Goal: Transaction & Acquisition: Purchase product/service

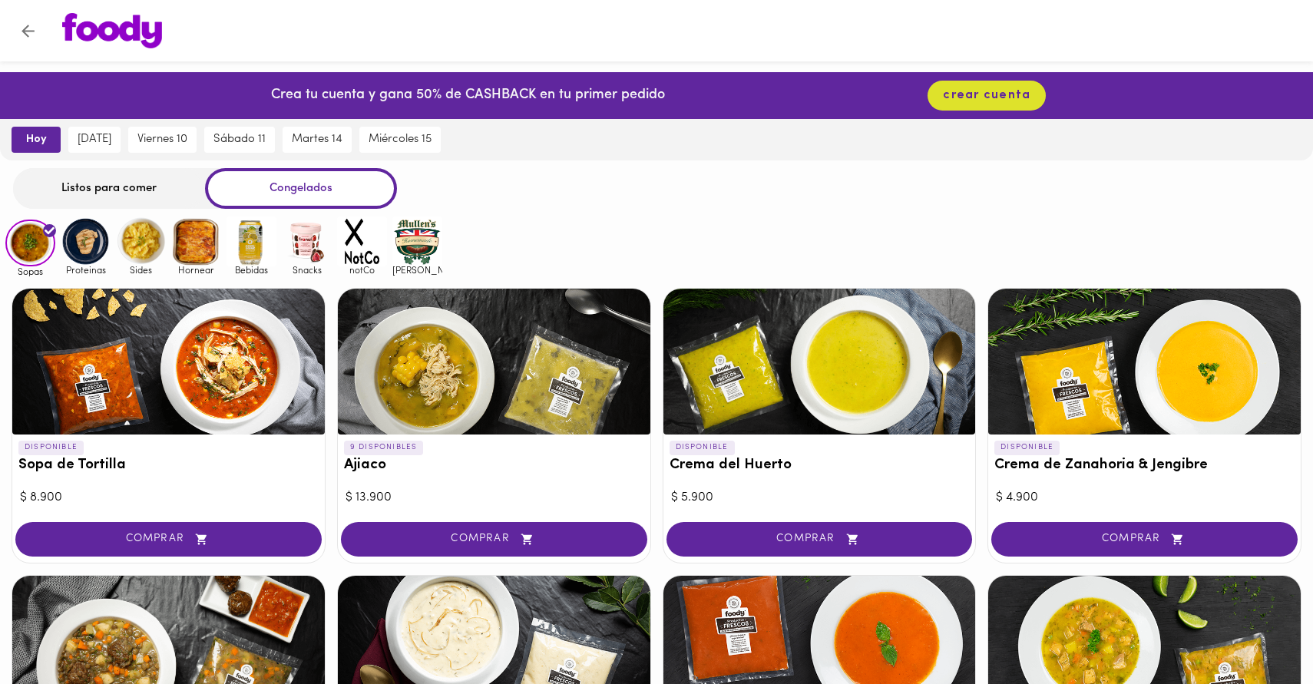
click at [126, 197] on div "Listos para comer" at bounding box center [109, 188] width 192 height 41
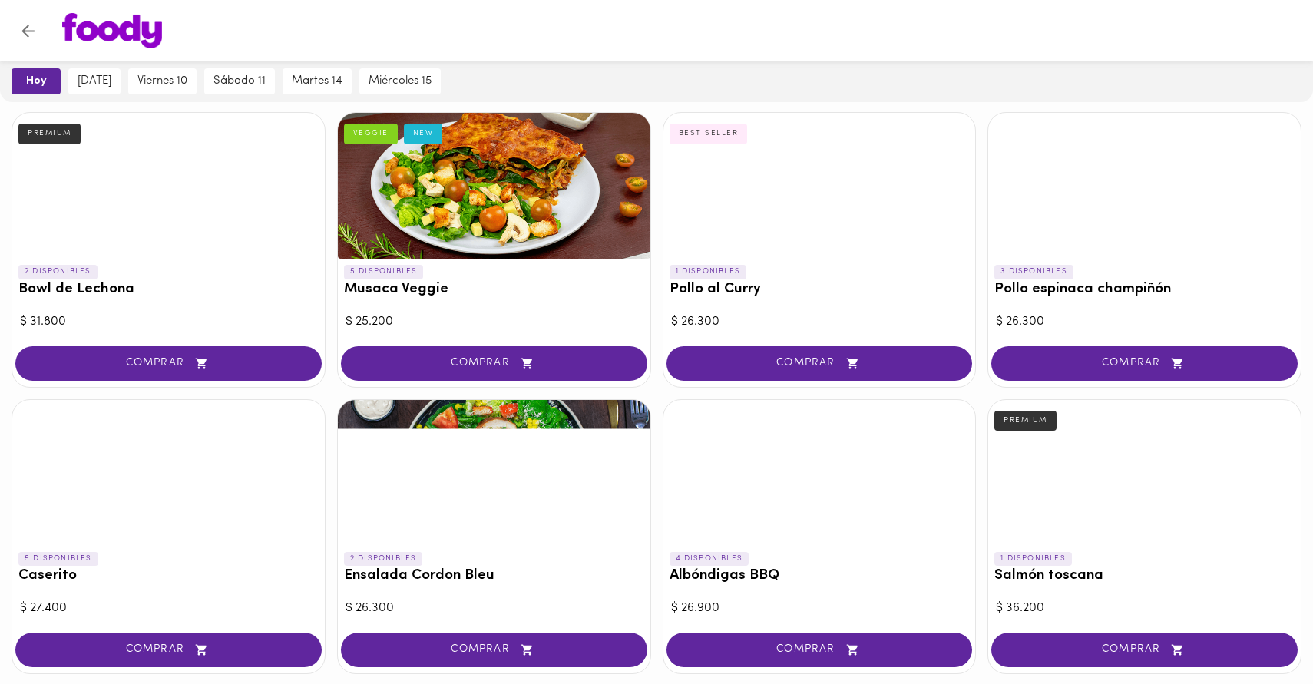
scroll to position [19, 0]
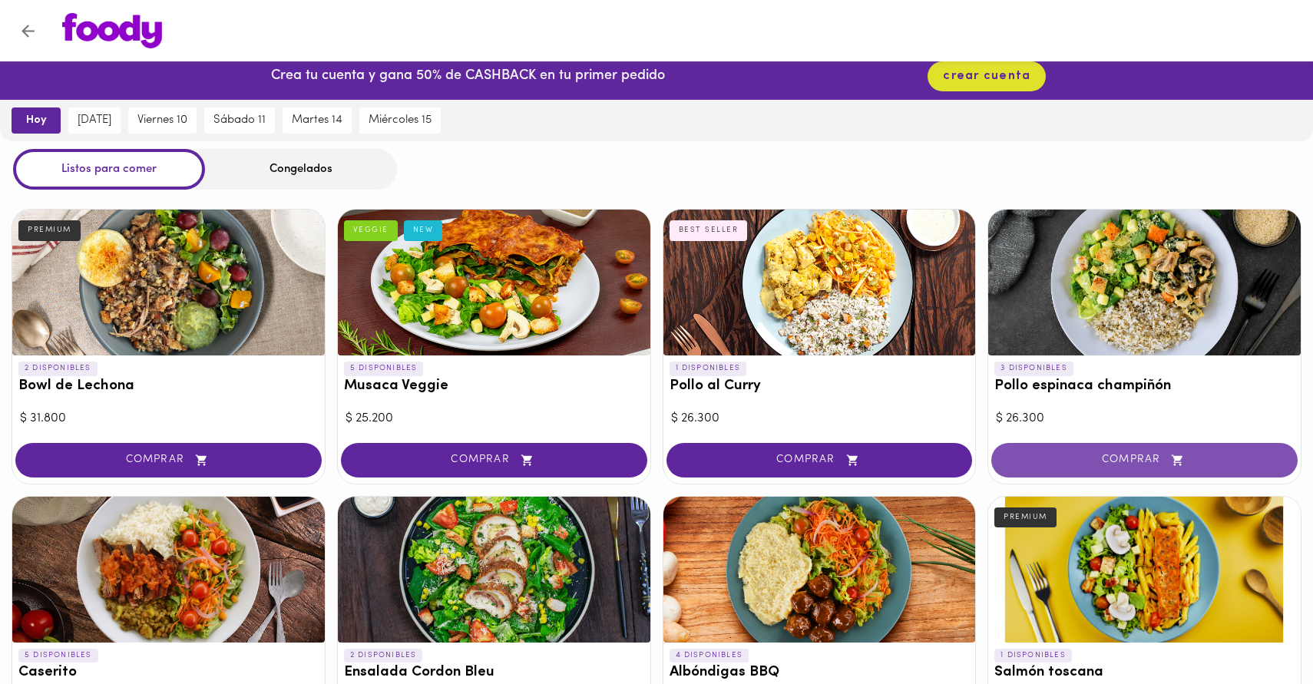
click at [1184, 457] on icon "button" at bounding box center [1177, 460] width 19 height 13
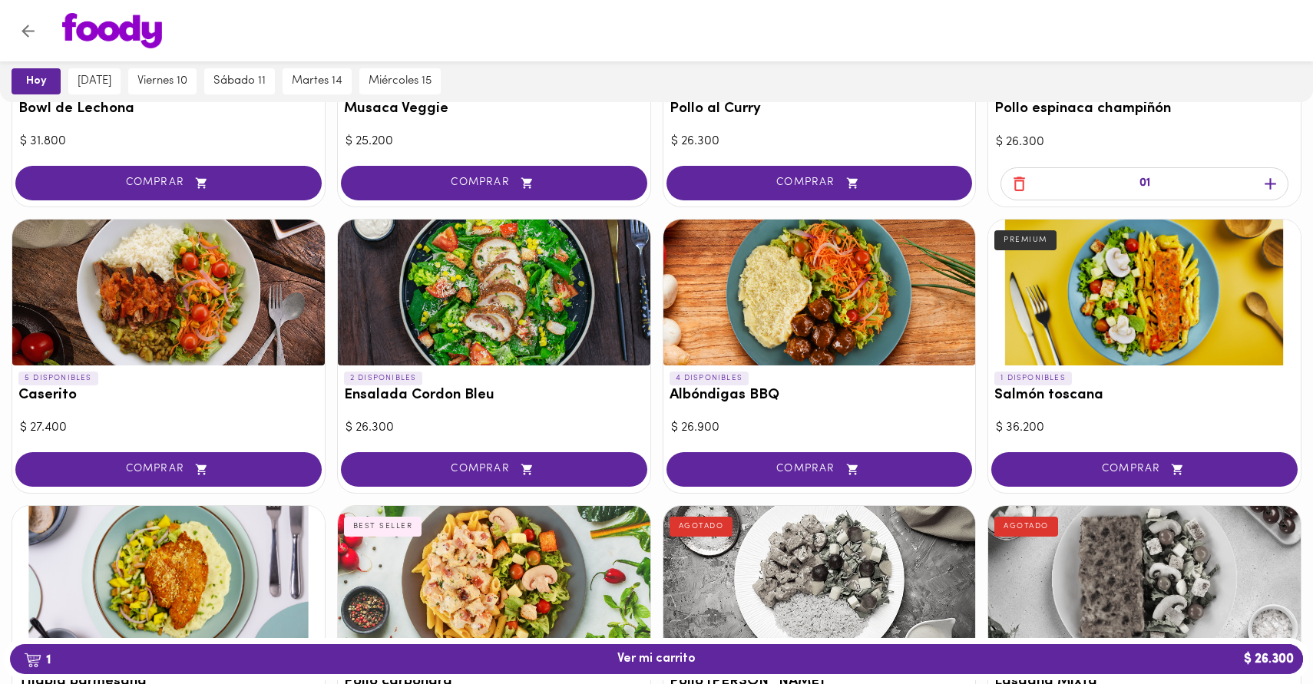
scroll to position [316, 0]
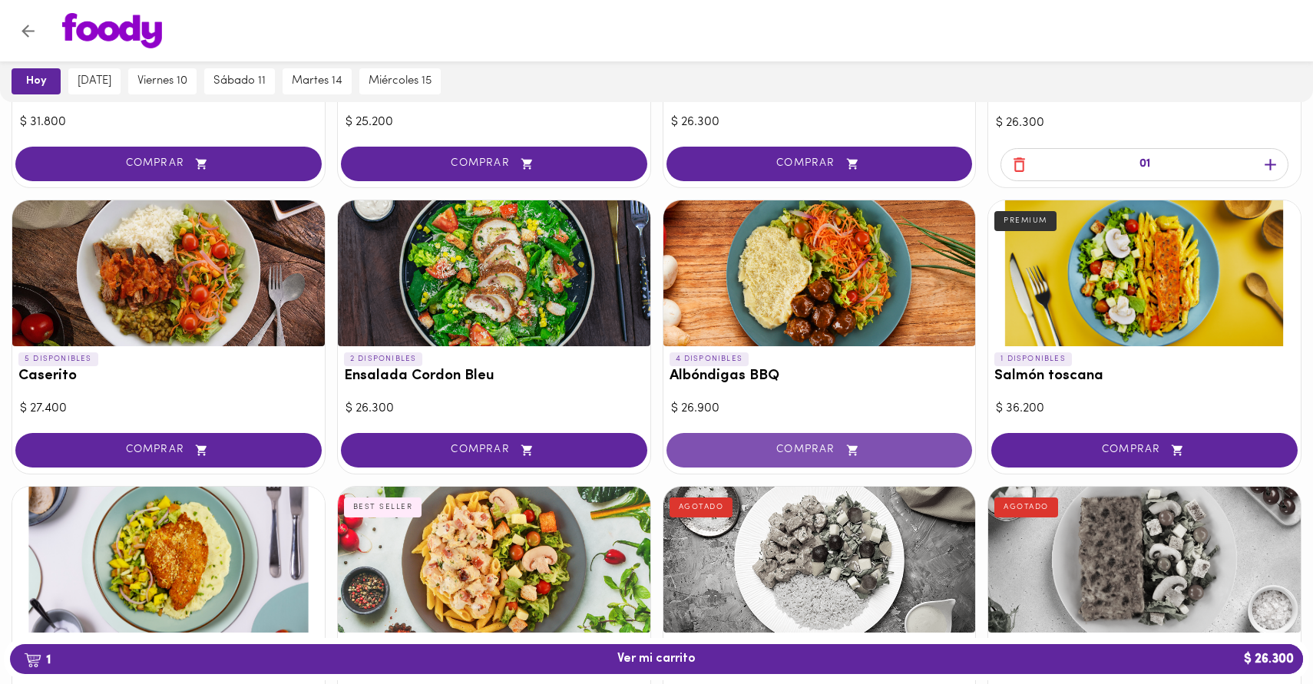
click at [824, 451] on span "COMPRAR" at bounding box center [820, 450] width 268 height 13
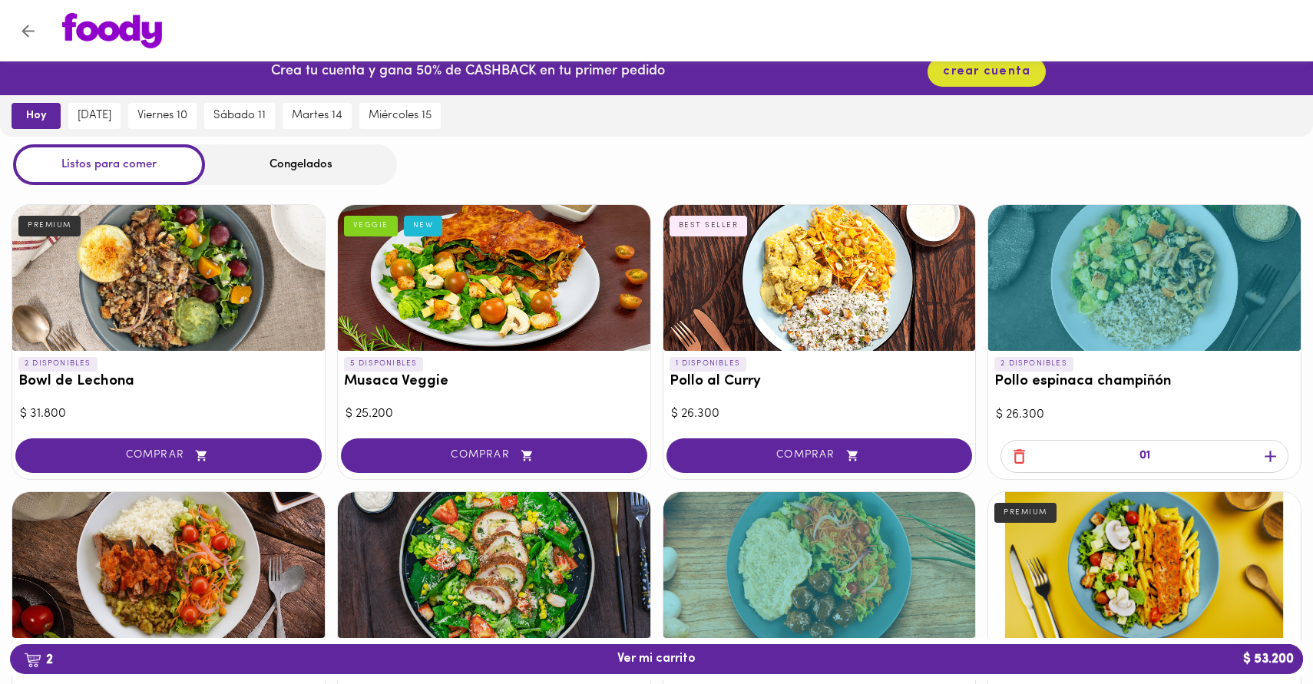
scroll to position [0, 0]
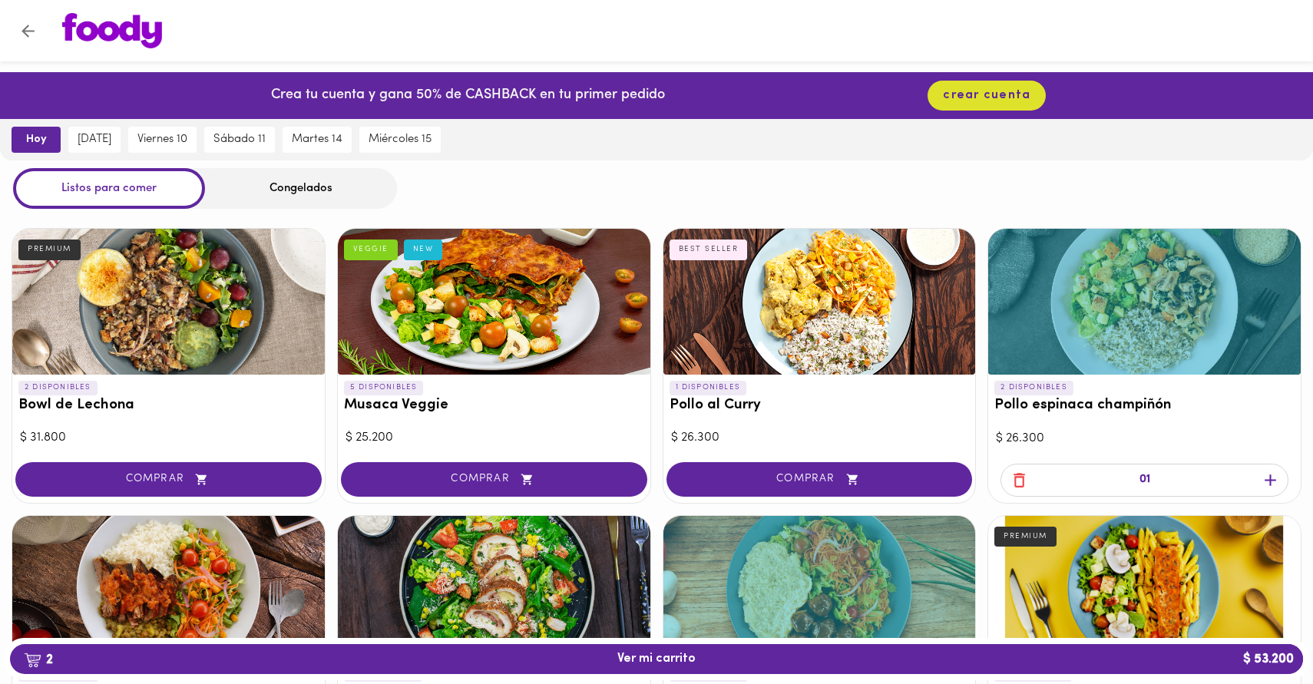
click at [293, 188] on div "Congelados" at bounding box center [301, 188] width 192 height 41
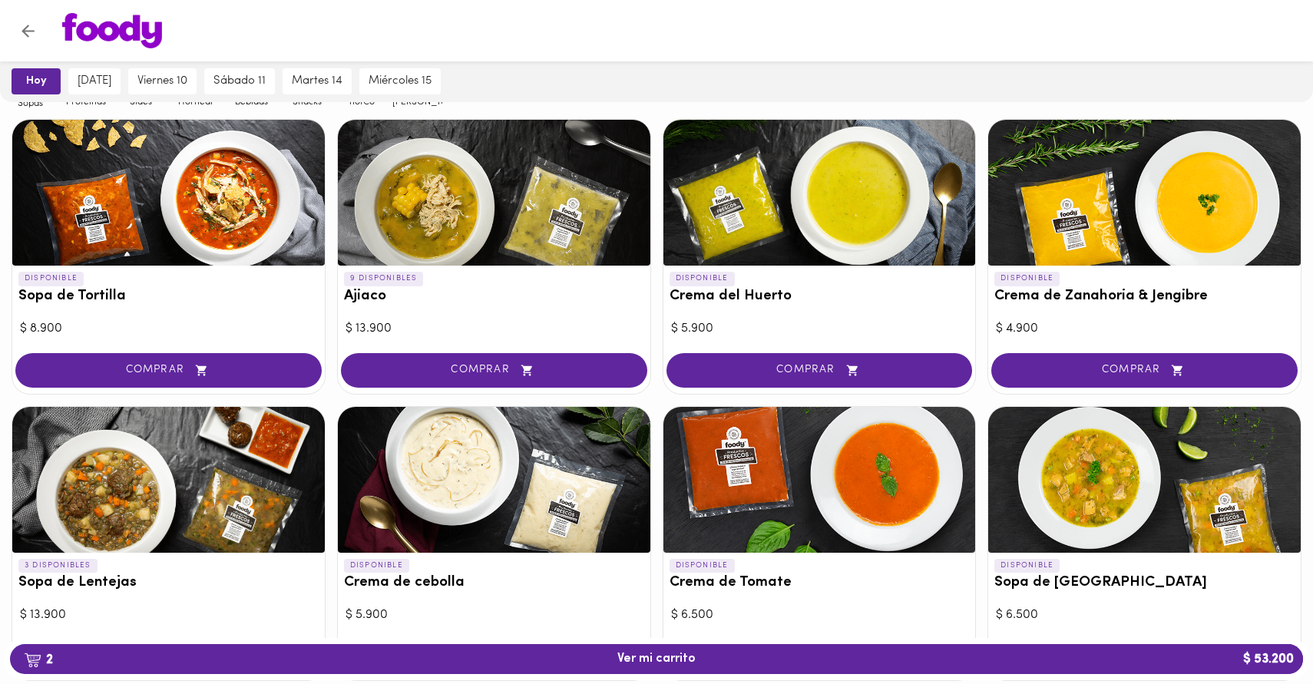
scroll to position [172, 0]
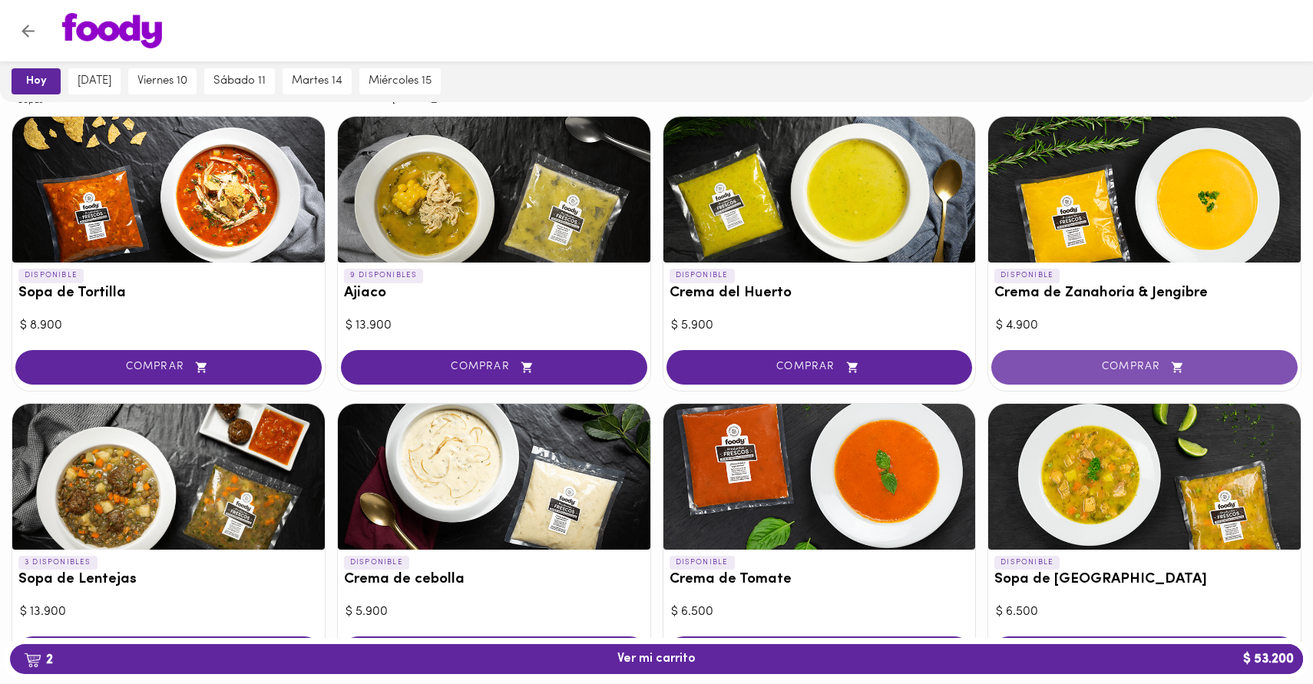
click at [1134, 366] on span "COMPRAR" at bounding box center [1145, 367] width 268 height 13
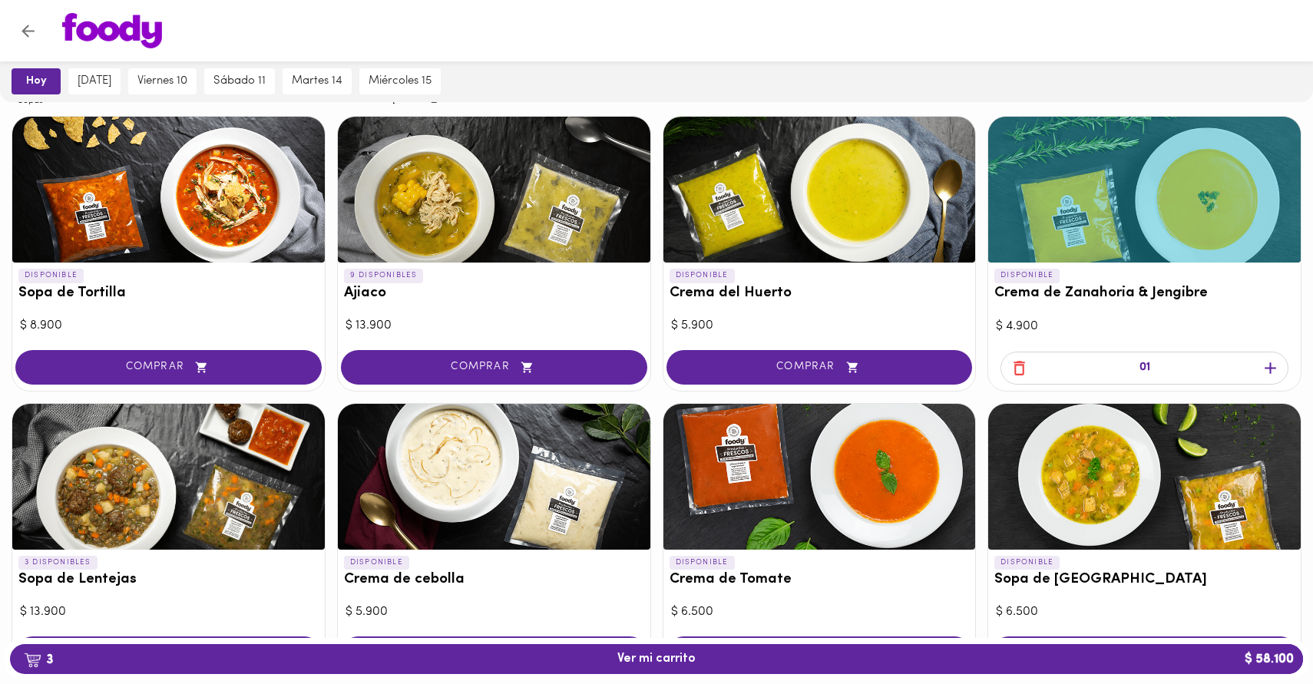
scroll to position [0, 0]
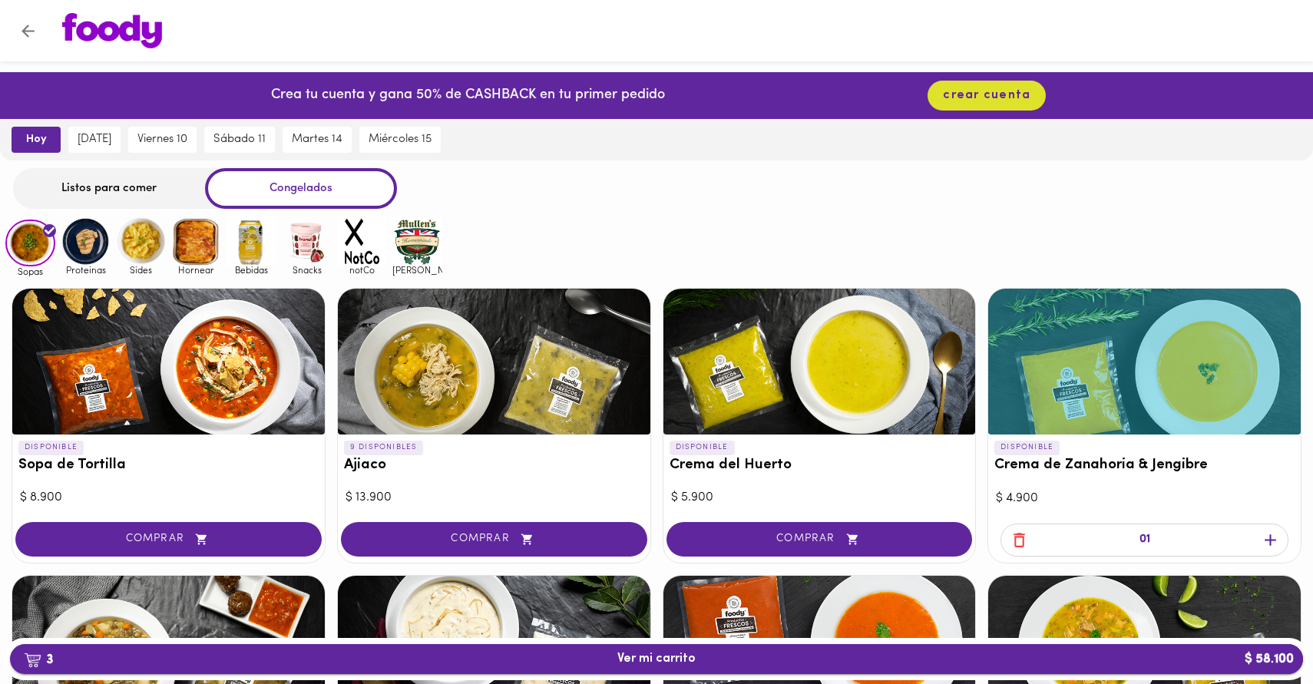
click at [643, 654] on span "3 Ver mi carrito $ 58.100" at bounding box center [657, 659] width 78 height 15
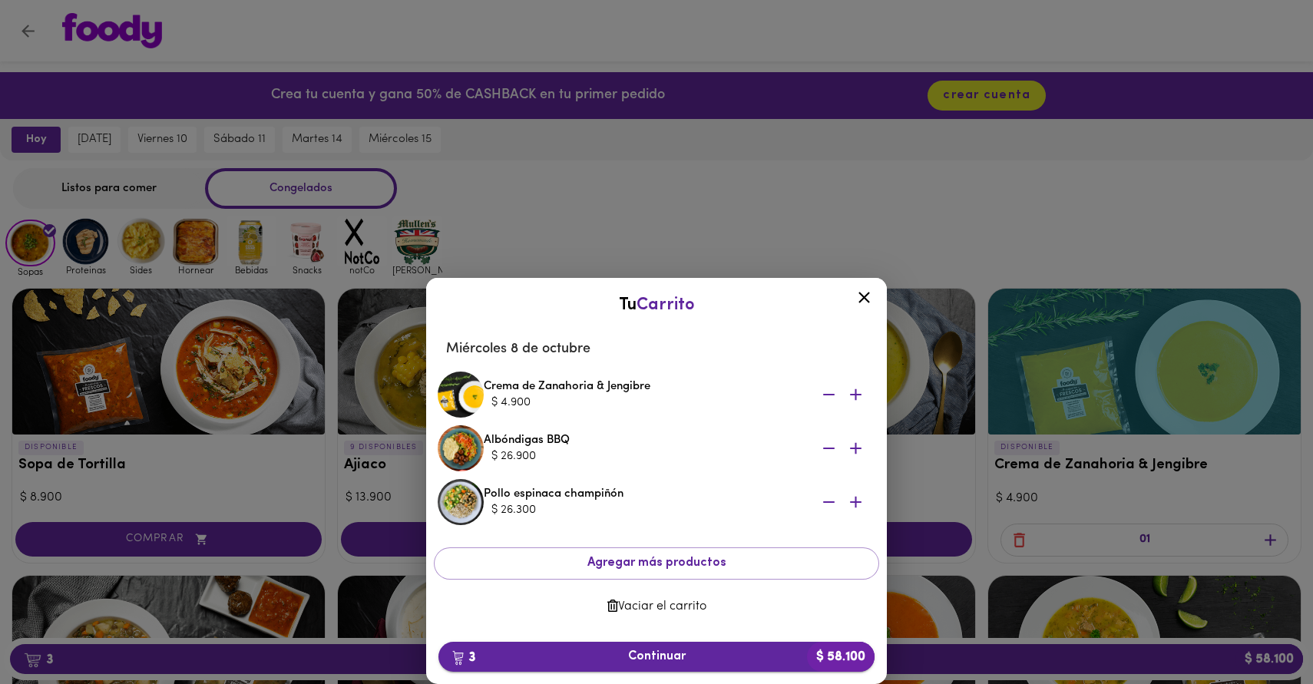
click at [643, 654] on span "3 Continuar $ 58.100" at bounding box center [657, 657] width 412 height 15
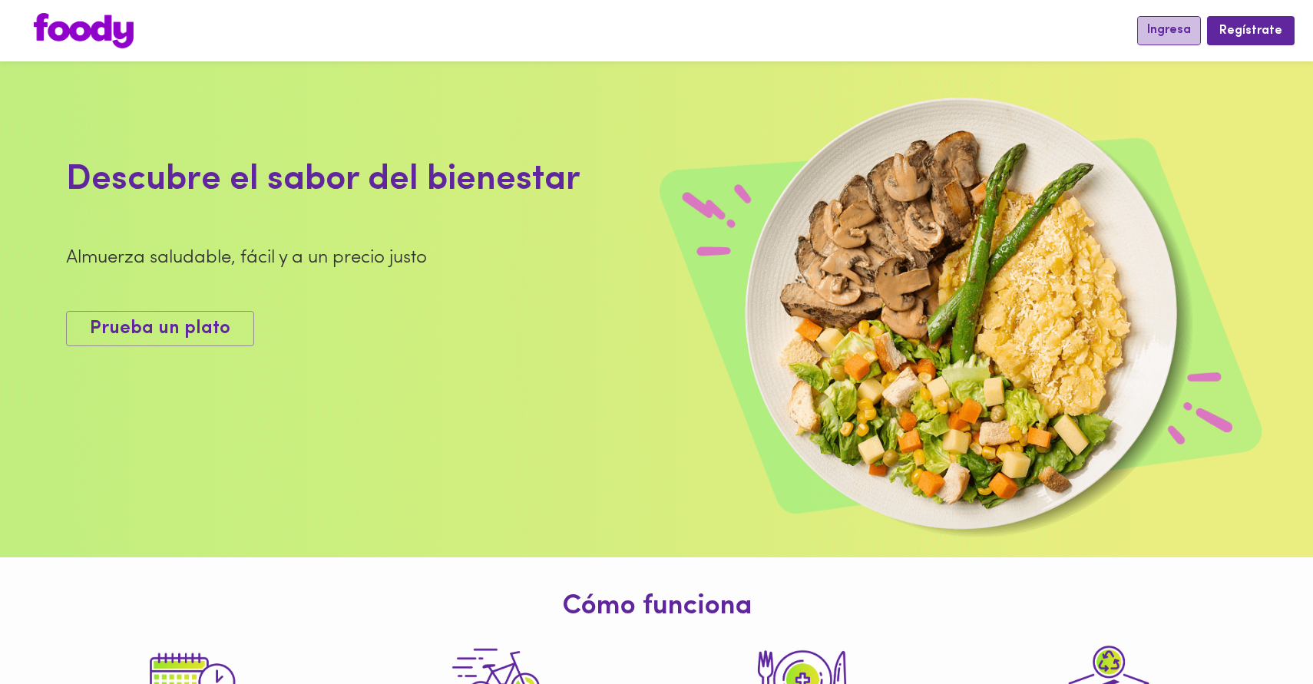
click at [1189, 31] on span "Ingresa" at bounding box center [1169, 30] width 44 height 15
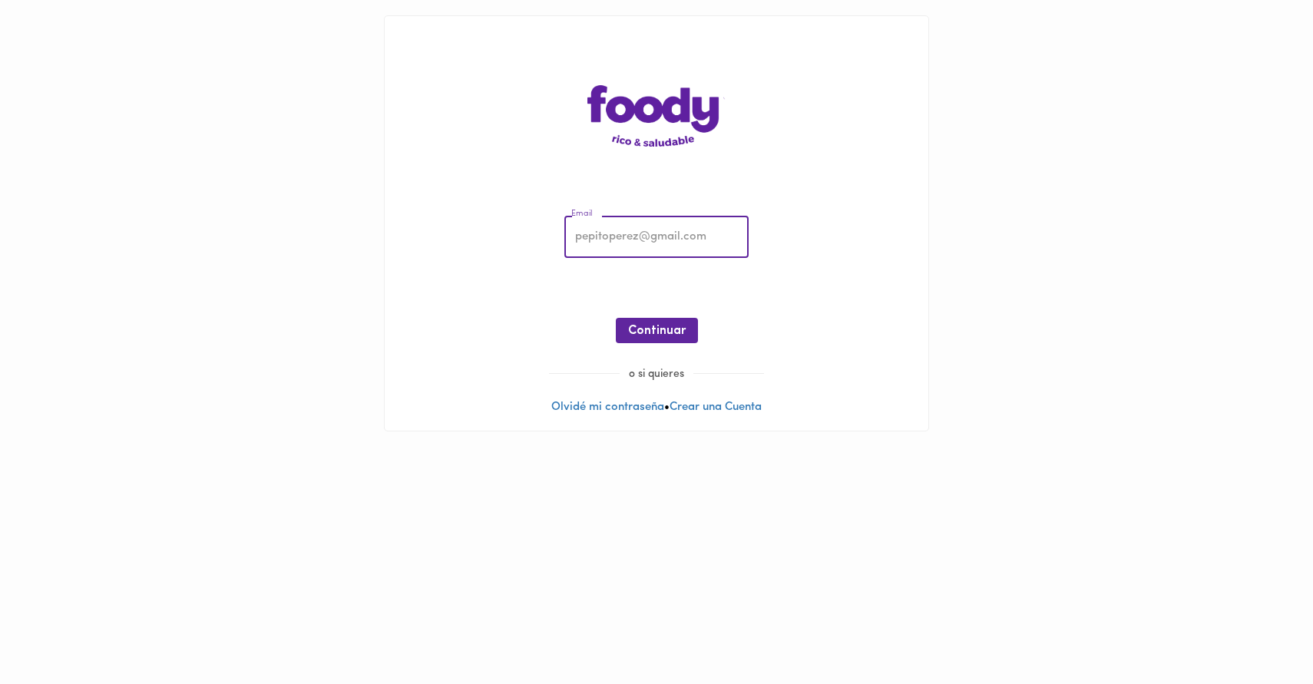
click at [707, 240] on input "email" at bounding box center [657, 238] width 184 height 42
type input "[EMAIL_ADDRESS][DOMAIN_NAME]"
click at [671, 331] on span "Continuar" at bounding box center [657, 331] width 58 height 15
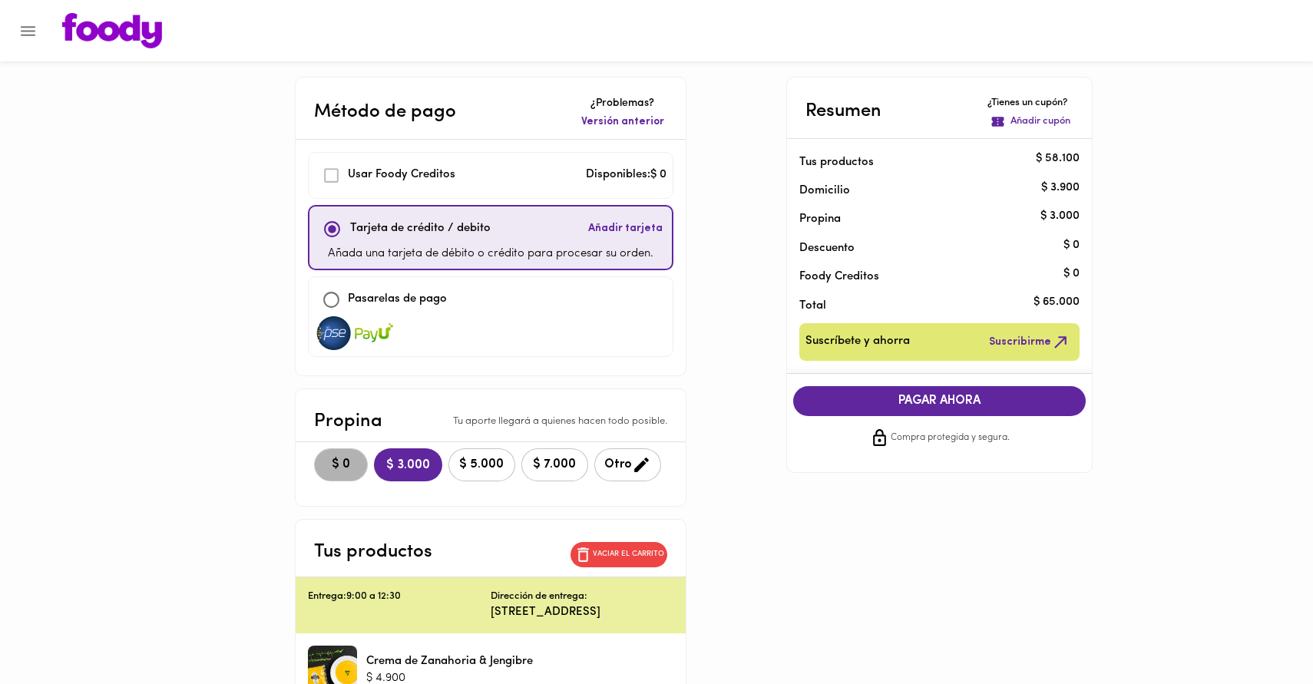
click at [324, 468] on span "$ 0" at bounding box center [341, 465] width 34 height 15
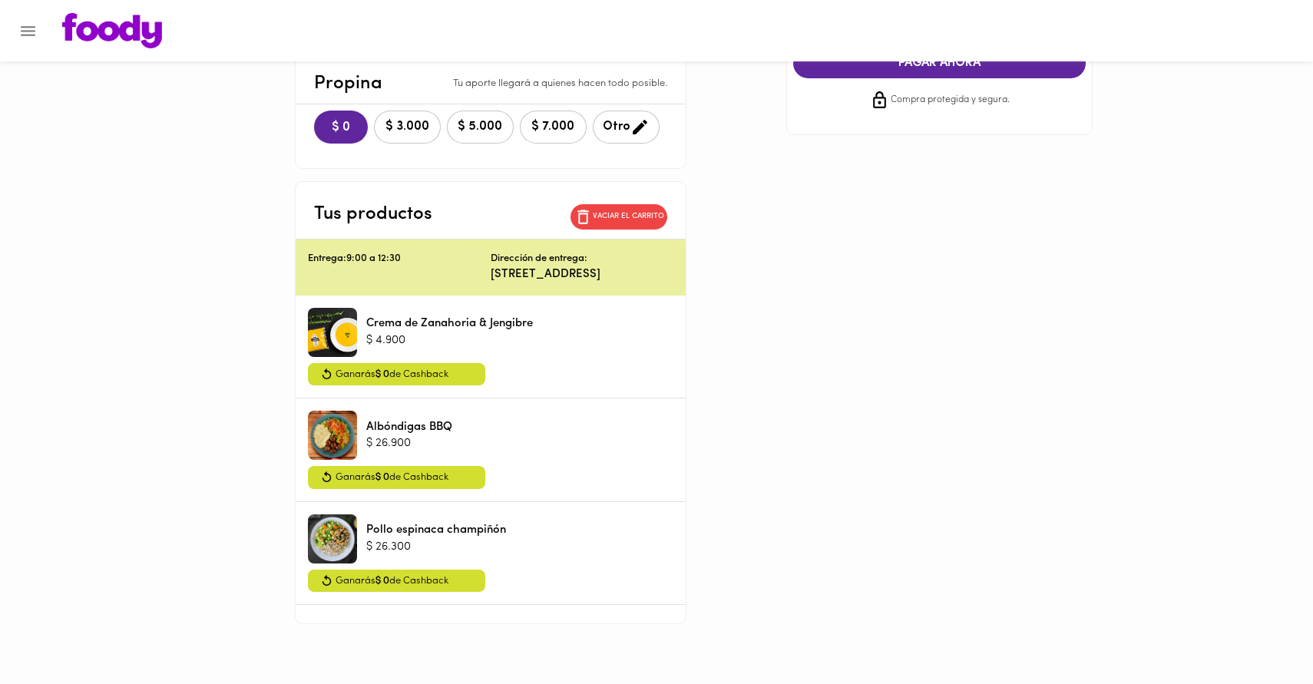
scroll to position [355, 0]
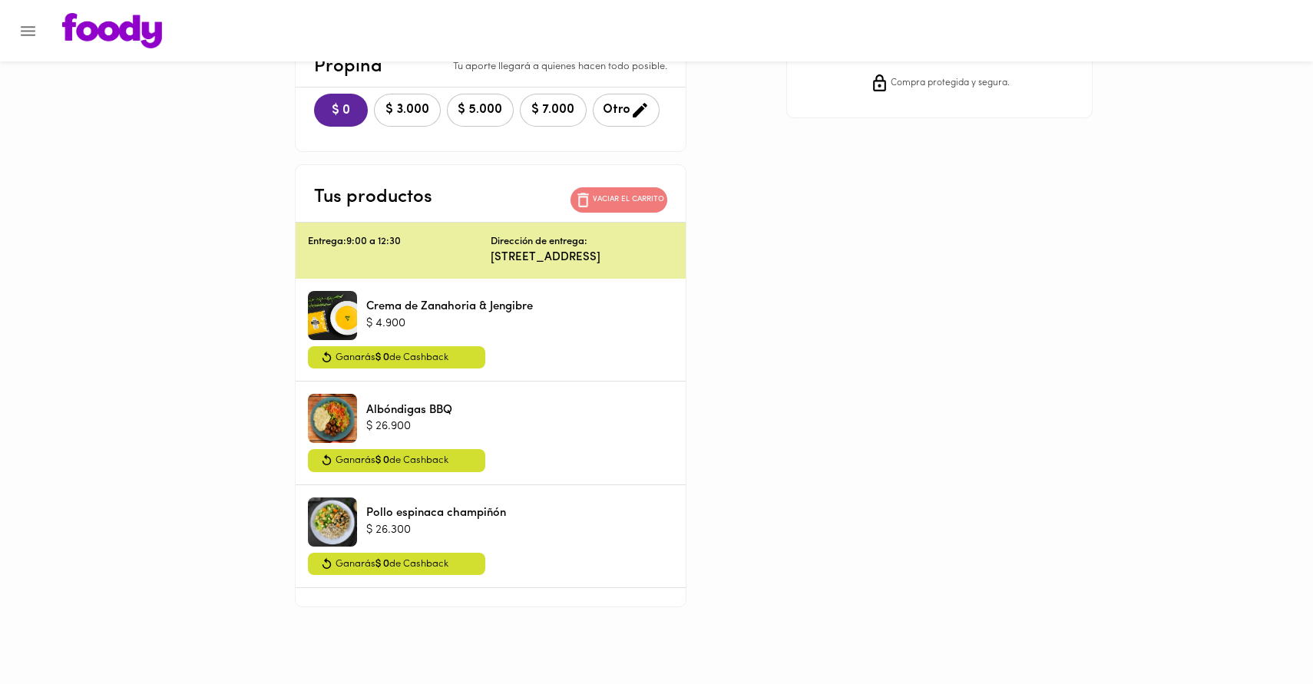
click at [664, 206] on span "Vaciar el carrito" at bounding box center [619, 199] width 91 height 19
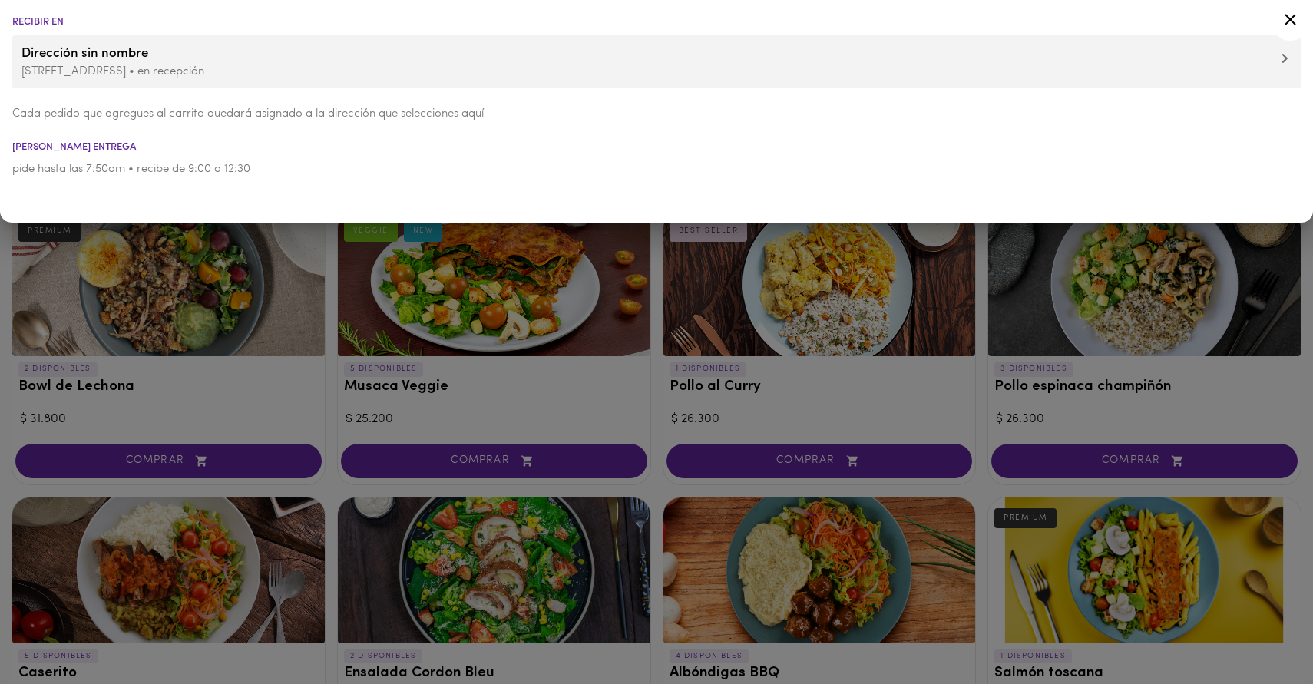
click at [265, 390] on div at bounding box center [656, 342] width 1313 height 684
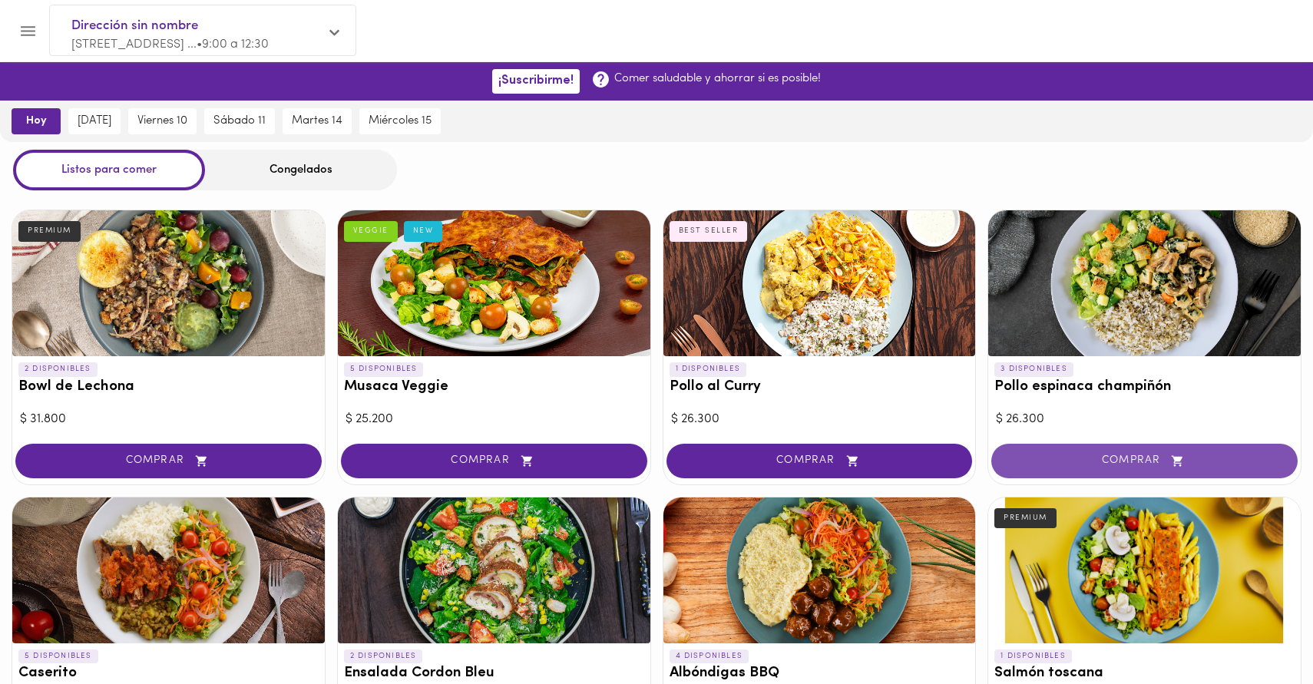
click at [1108, 464] on span "COMPRAR" at bounding box center [1145, 461] width 268 height 13
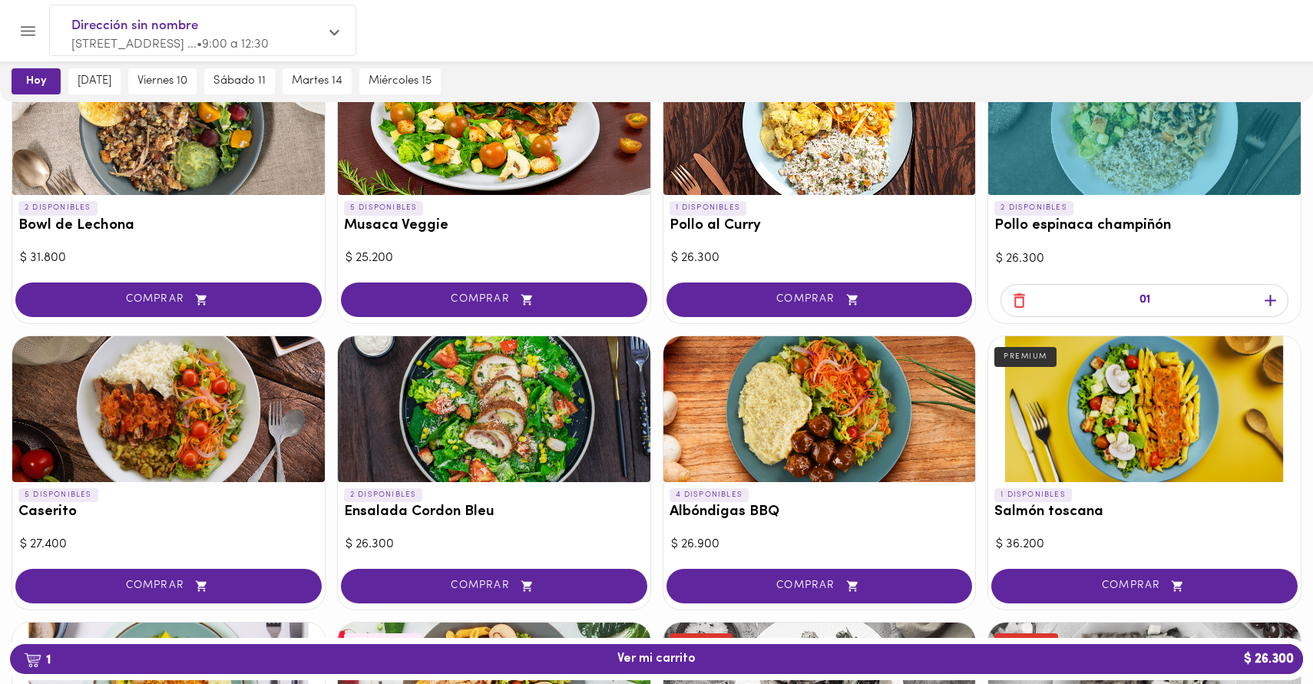
scroll to position [166, 0]
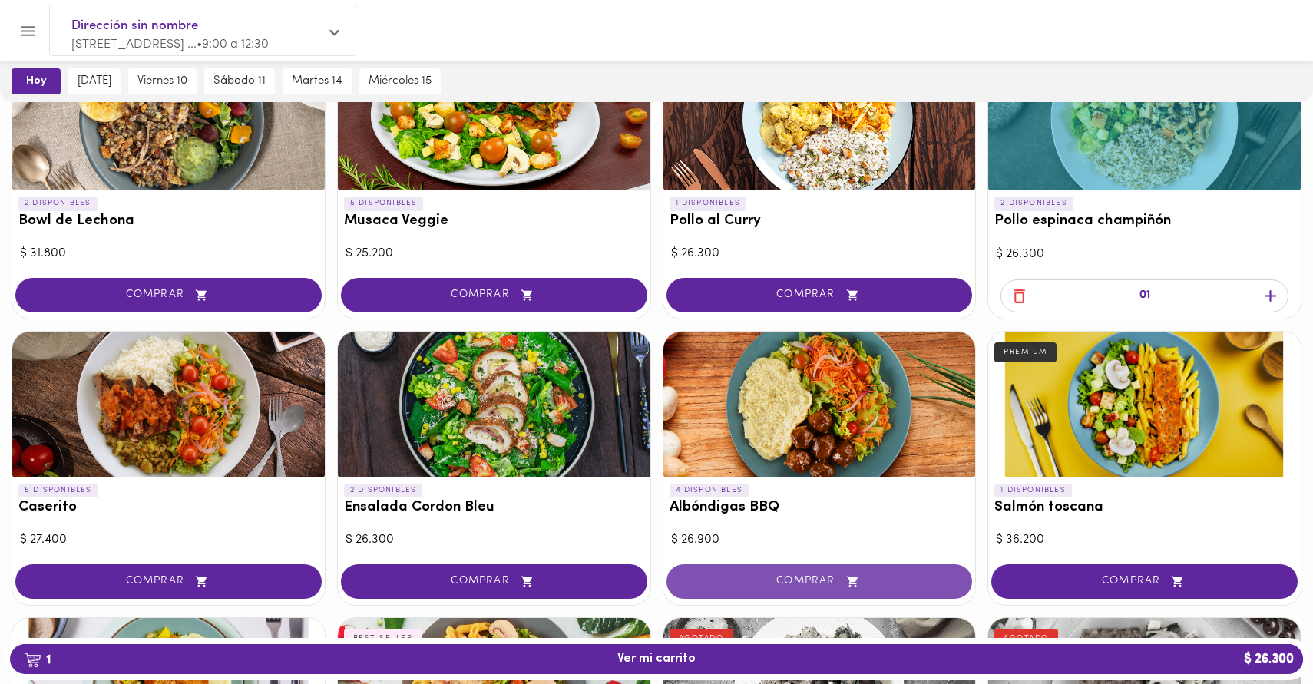
click at [814, 582] on span "COMPRAR" at bounding box center [820, 581] width 268 height 13
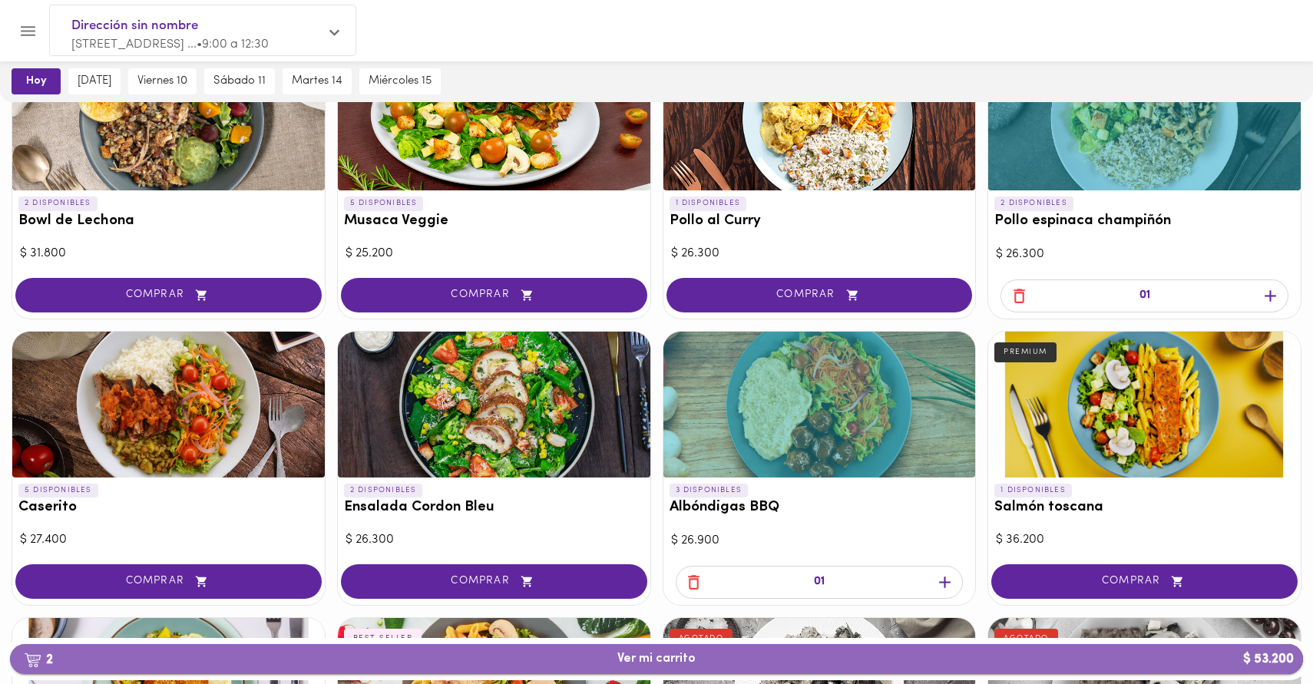
click at [683, 661] on span "2 Ver mi carrito $ 53.200" at bounding box center [657, 659] width 78 height 15
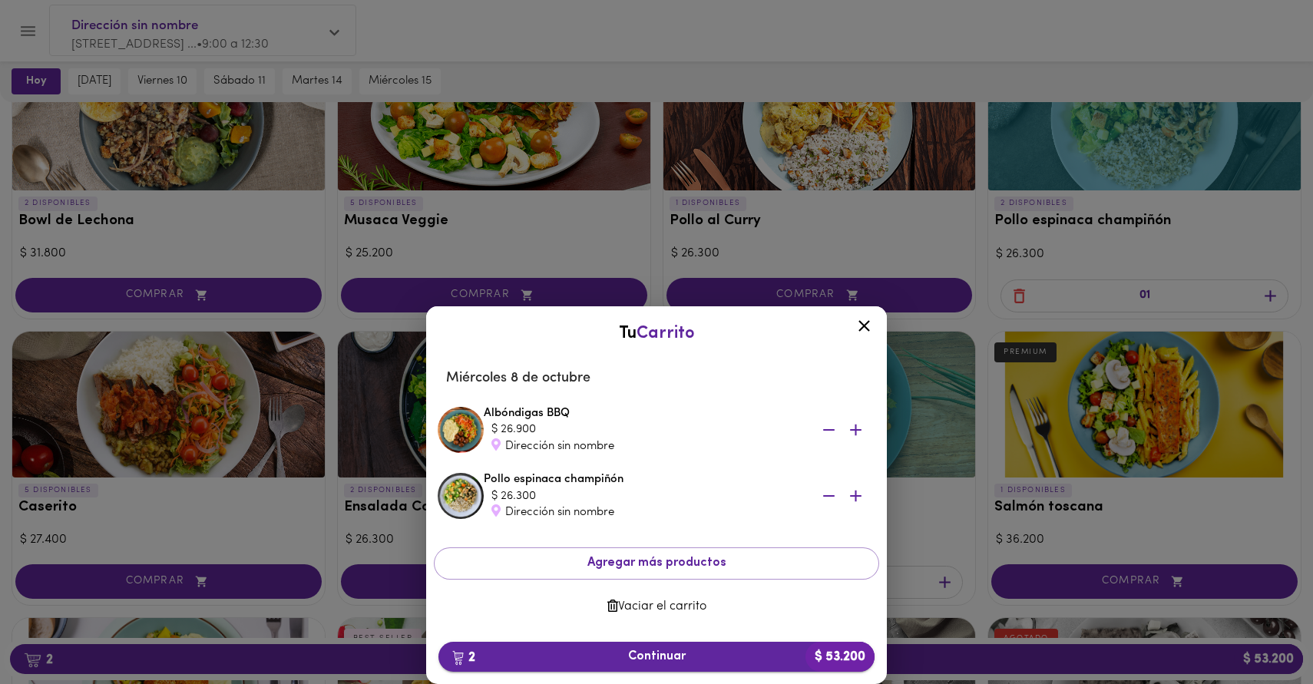
click at [678, 651] on span "2 Continuar $ 53.200" at bounding box center [657, 657] width 412 height 15
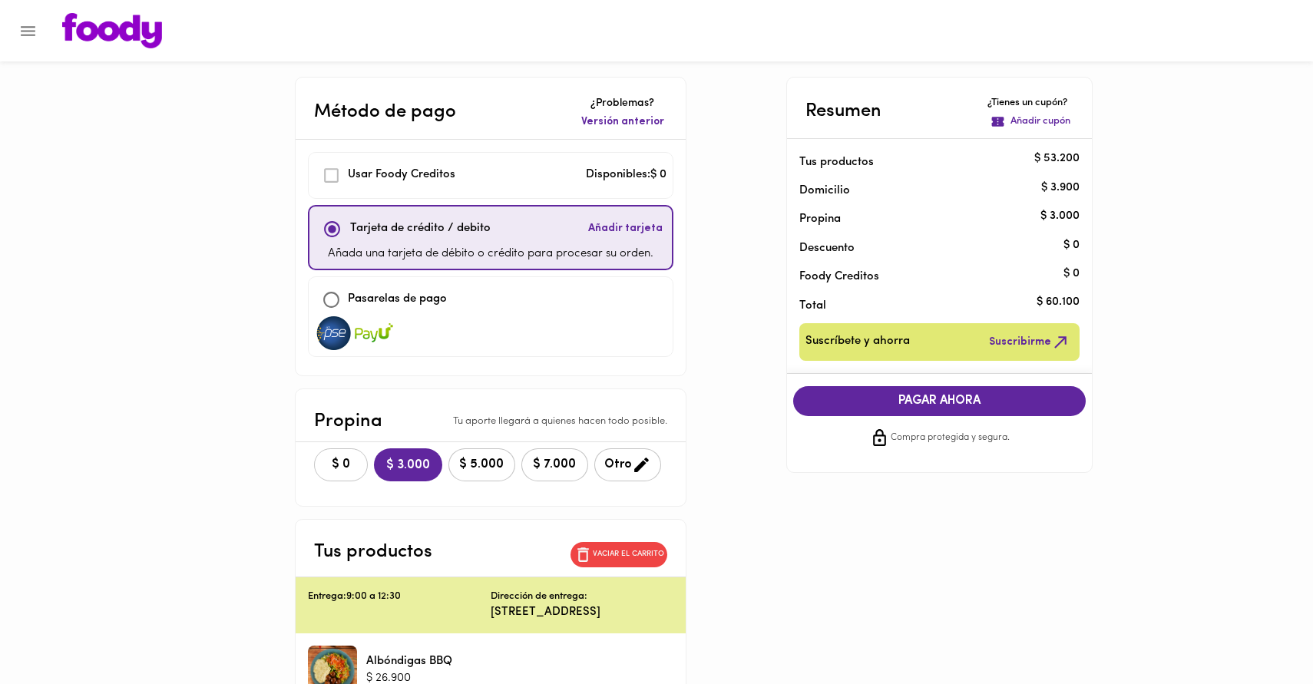
click at [324, 463] on span "$ 0" at bounding box center [341, 465] width 34 height 15
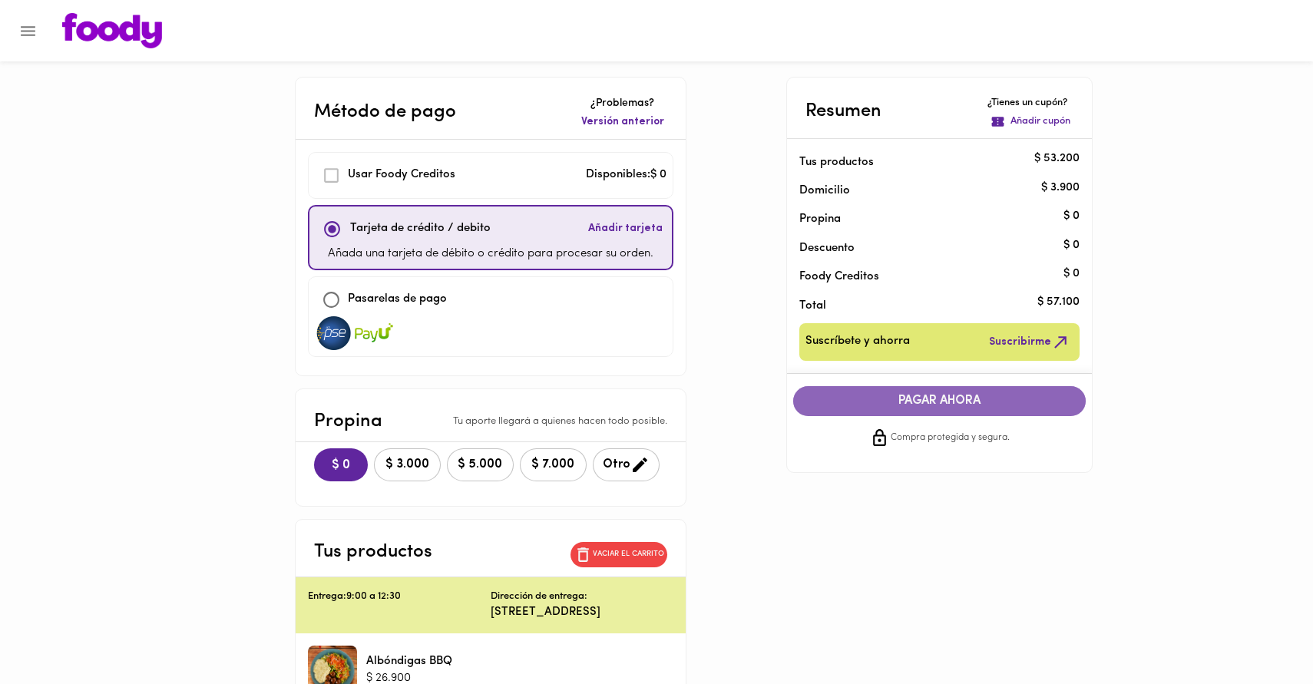
click at [965, 406] on span "PAGAR AHORA" at bounding box center [940, 401] width 263 height 15
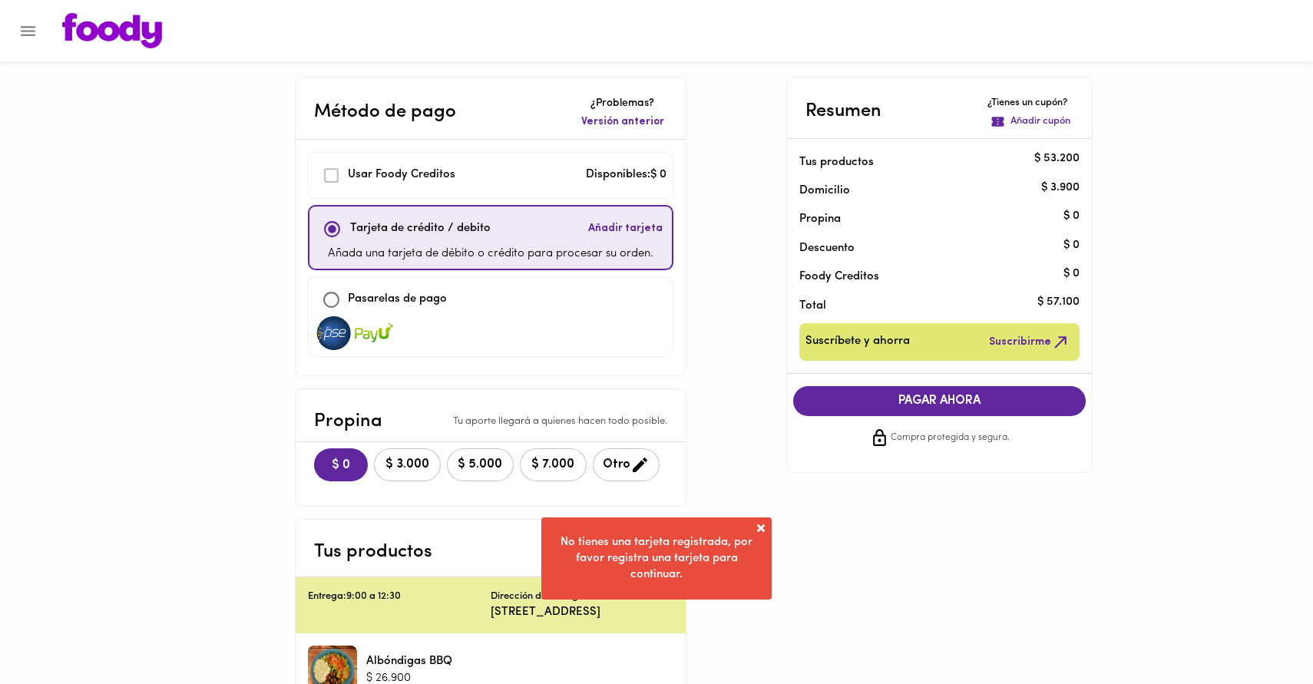
click at [760, 532] on span at bounding box center [760, 528] width 15 height 15
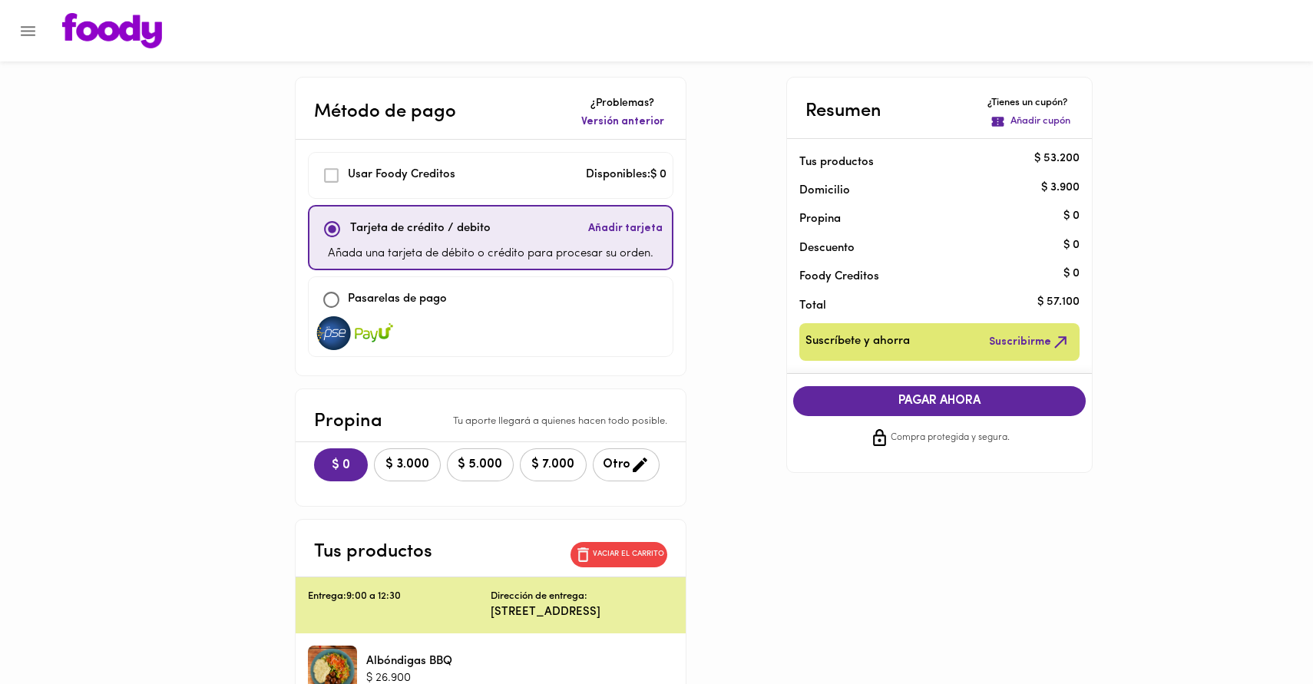
click at [315, 303] on input "checkbox" at bounding box center [331, 299] width 33 height 33
checkbox input "true"
checkbox input "false"
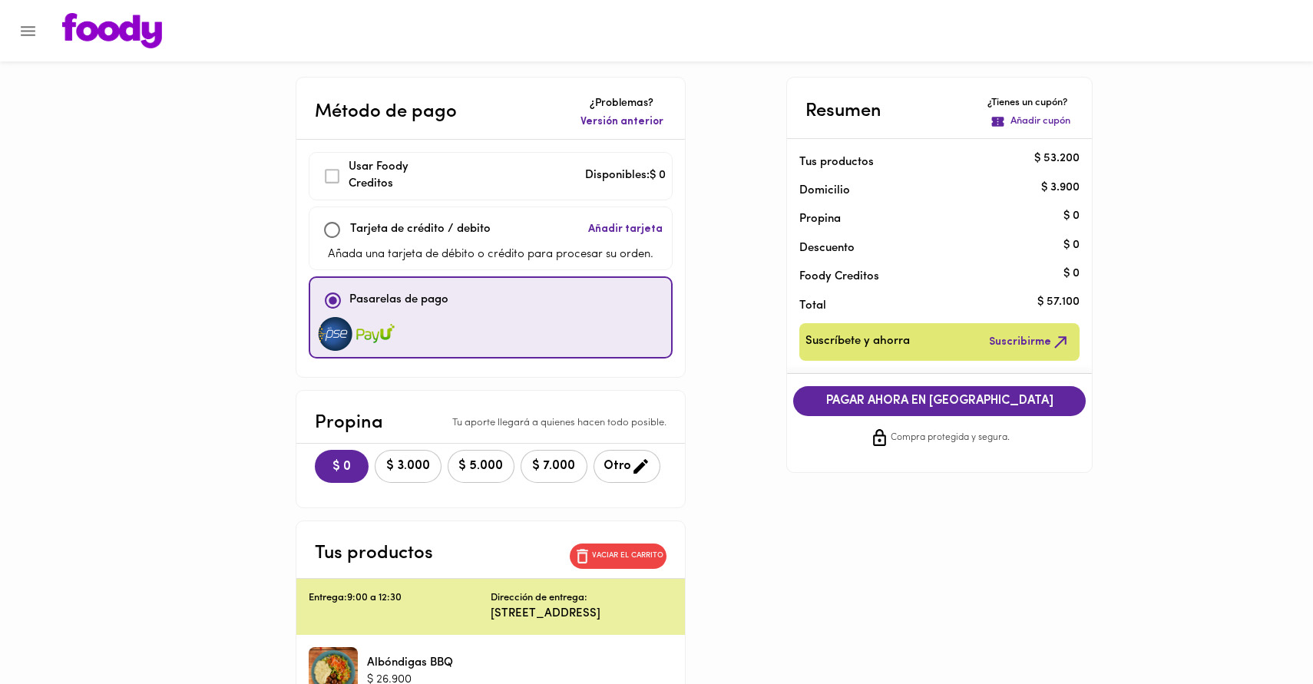
click at [963, 404] on span "PAGAR AHORA EN [GEOGRAPHIC_DATA]" at bounding box center [940, 401] width 263 height 15
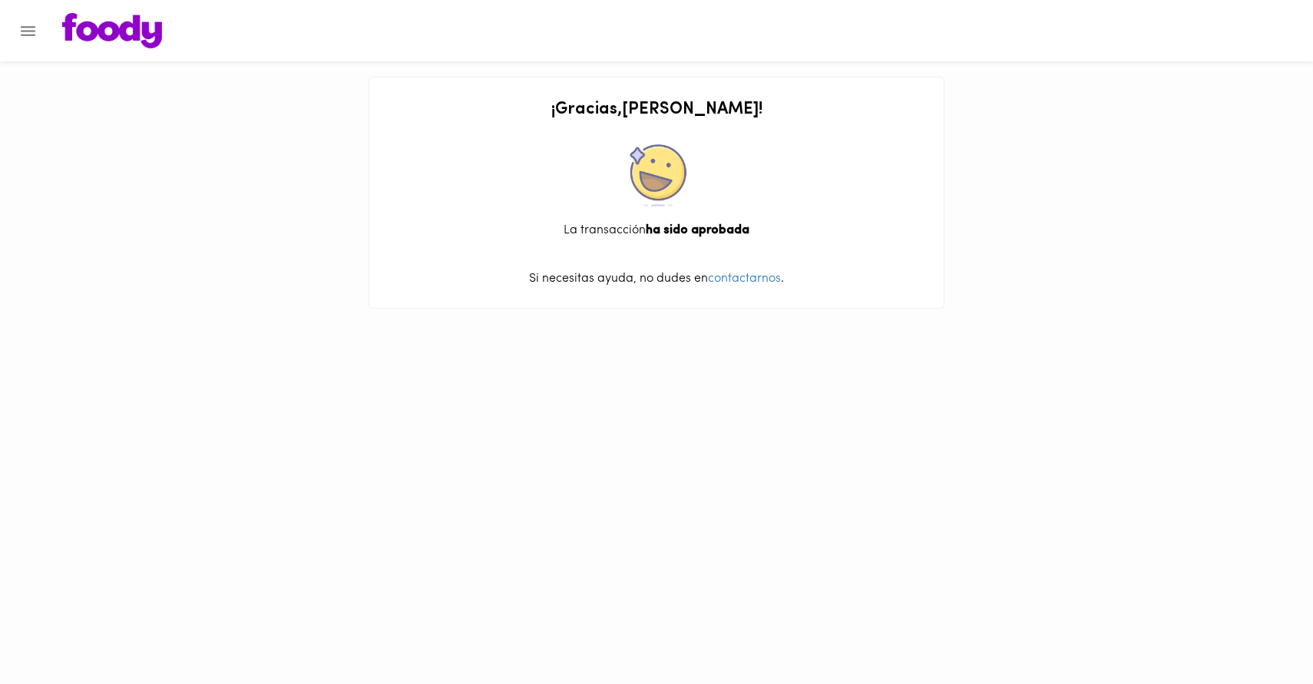
click at [35, 35] on icon "Menu" at bounding box center [28, 31] width 15 height 10
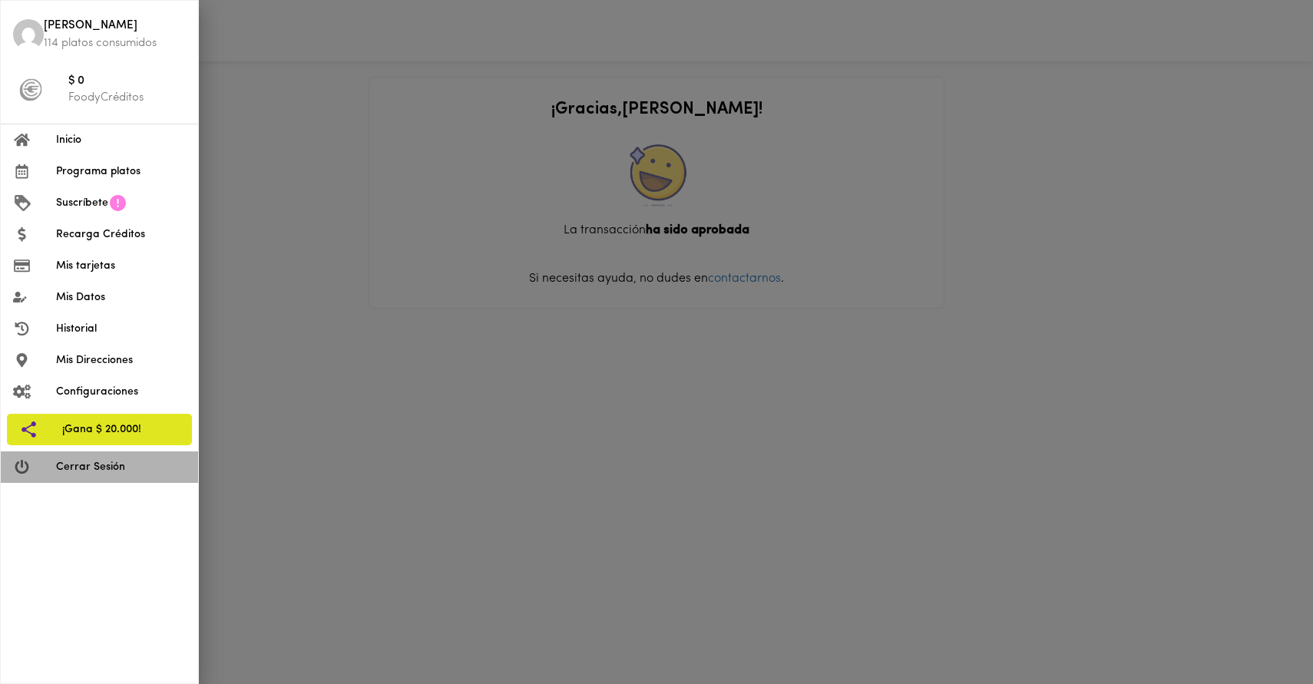
click at [104, 465] on span "Cerrar Sesión" at bounding box center [121, 467] width 130 height 16
